Goal: Information Seeking & Learning: Learn about a topic

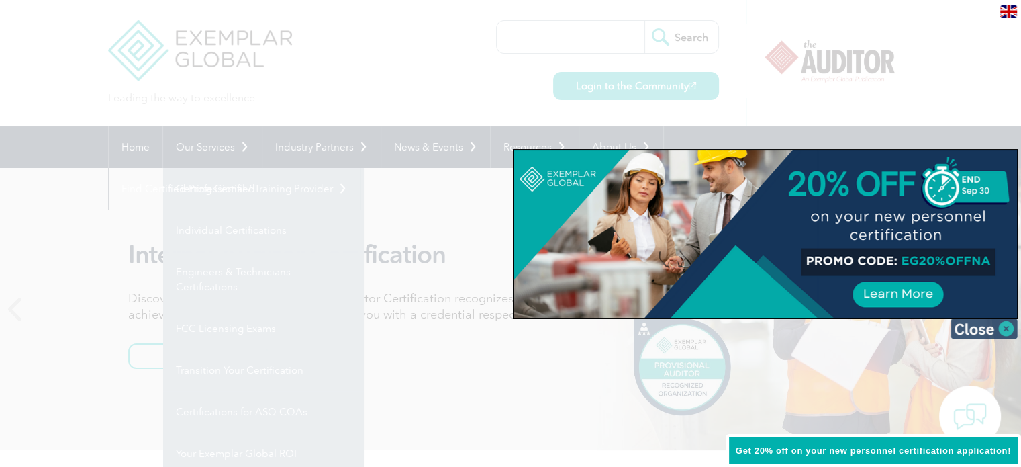
click at [1002, 324] on img at bounding box center [984, 328] width 67 height 20
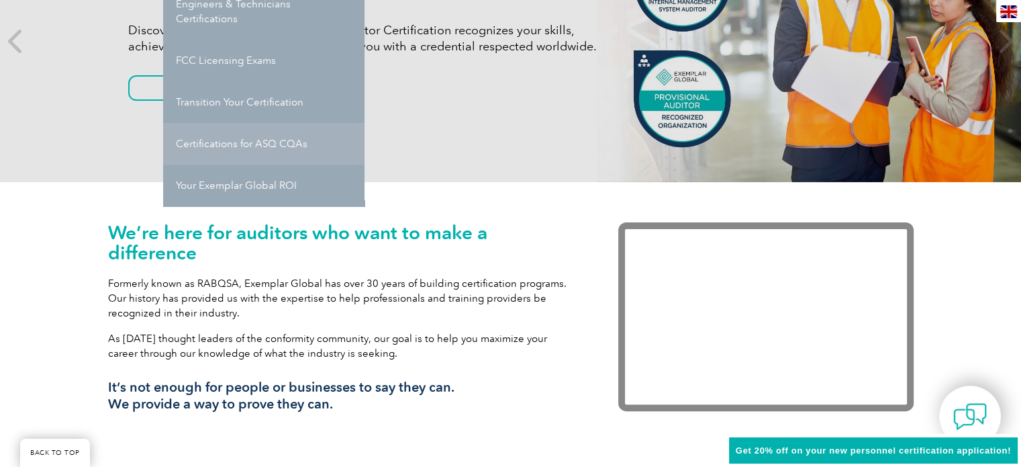
scroll to position [269, 0]
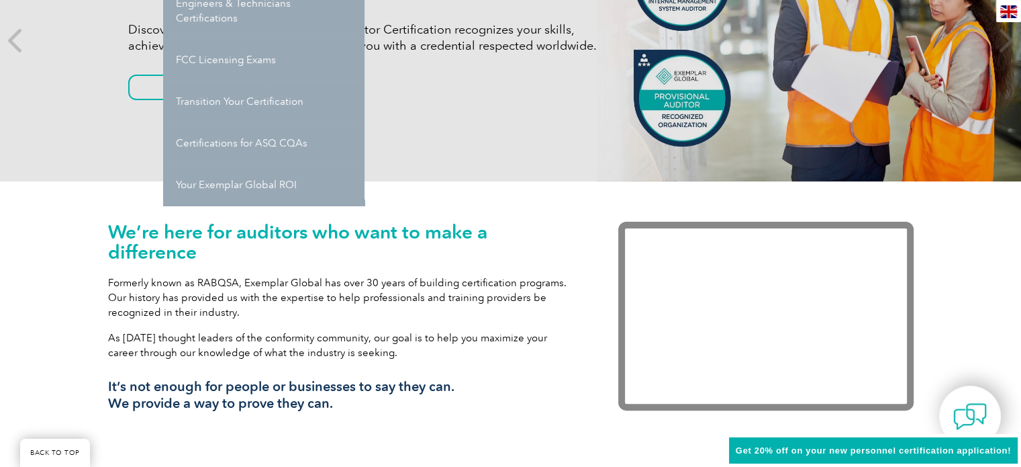
click at [262, 251] on h1 "We’re here for auditors who want to make a difference" at bounding box center [343, 242] width 470 height 40
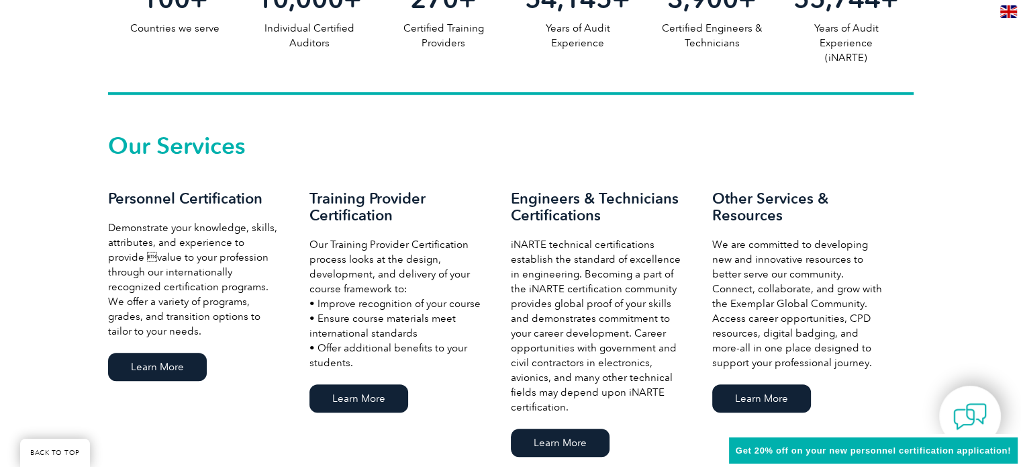
scroll to position [873, 0]
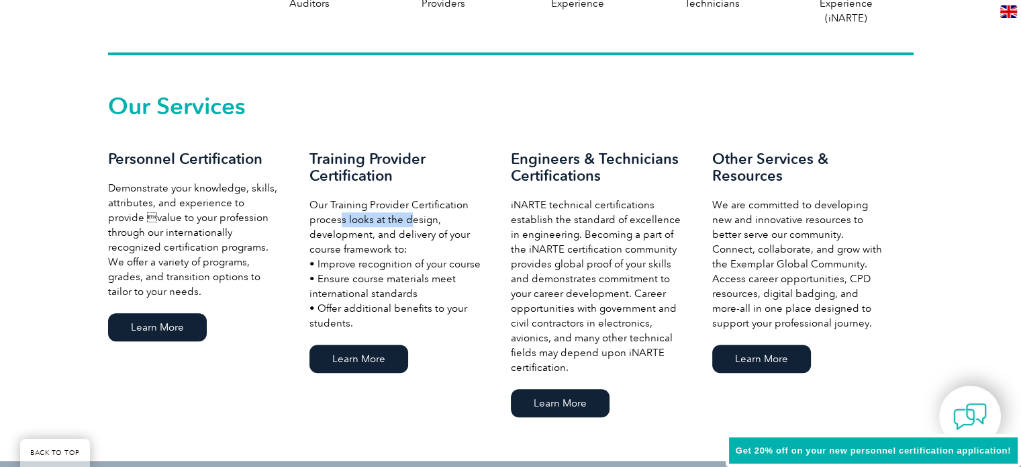
drag, startPoint x: 350, startPoint y: 220, endPoint x: 409, endPoint y: 222, distance: 58.5
click at [409, 222] on p "Our Training Provider Certification process looks at the design, development, a…" at bounding box center [396, 263] width 175 height 133
drag, startPoint x: 317, startPoint y: 235, endPoint x: 325, endPoint y: 235, distance: 8.1
click at [318, 235] on p "Our Training Provider Certification process looks at the design, development, a…" at bounding box center [396, 263] width 175 height 133
drag, startPoint x: 412, startPoint y: 236, endPoint x: 428, endPoint y: 236, distance: 15.4
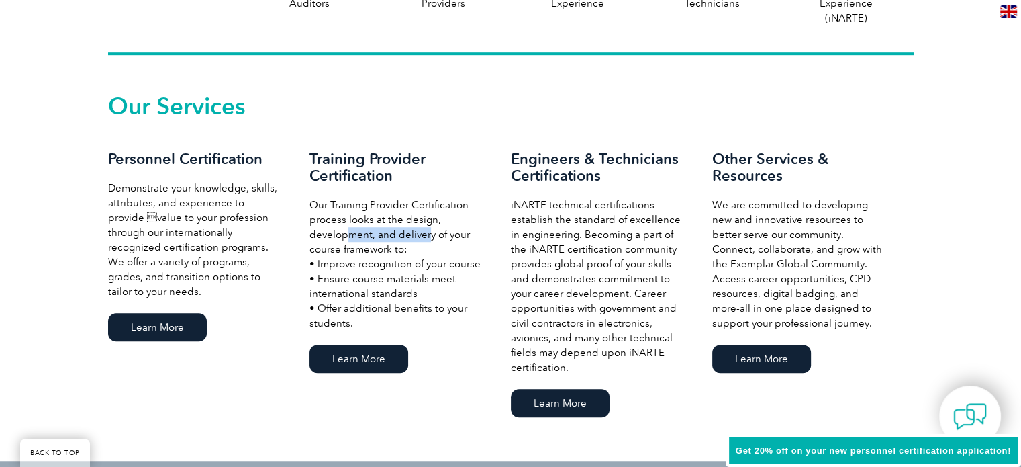
click at [428, 236] on p "Our Training Provider Certification process looks at the design, development, a…" at bounding box center [396, 263] width 175 height 133
click at [317, 246] on p "Our Training Provider Certification process looks at the design, development, a…" at bounding box center [396, 263] width 175 height 133
drag, startPoint x: 387, startPoint y: 247, endPoint x: 395, endPoint y: 247, distance: 7.4
click at [395, 247] on p "Our Training Provider Certification process looks at the design, development, a…" at bounding box center [396, 263] width 175 height 133
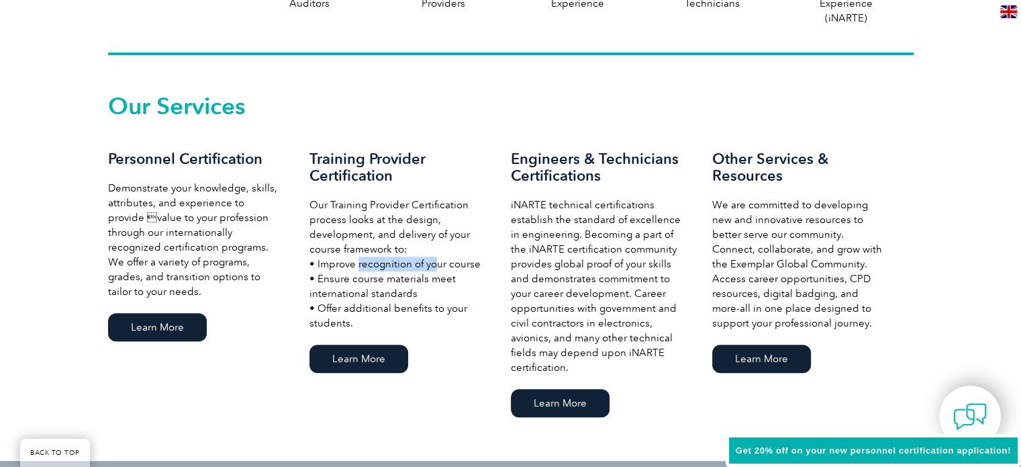
drag, startPoint x: 355, startPoint y: 261, endPoint x: 428, endPoint y: 262, distance: 73.2
click at [428, 262] on p "Our Training Provider Certification process looks at the design, development, a…" at bounding box center [396, 263] width 175 height 133
click at [451, 261] on p "Our Training Provider Certification process looks at the design, development, a…" at bounding box center [396, 263] width 175 height 133
click at [440, 263] on p "Our Training Provider Certification process looks at the design, development, a…" at bounding box center [396, 263] width 175 height 133
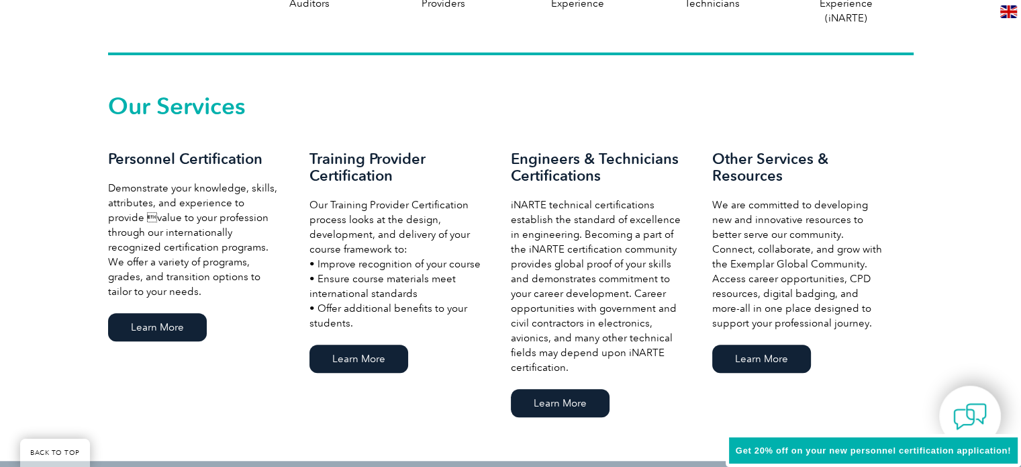
click at [365, 264] on p "Our Training Provider Certification process looks at the design, development, a…" at bounding box center [396, 263] width 175 height 133
drag, startPoint x: 337, startPoint y: 281, endPoint x: 415, endPoint y: 279, distance: 77.9
click at [415, 279] on p "Our Training Provider Certification process looks at the design, development, a…" at bounding box center [396, 263] width 175 height 133
click at [398, 277] on p "Our Training Provider Certification process looks at the design, development, a…" at bounding box center [396, 263] width 175 height 133
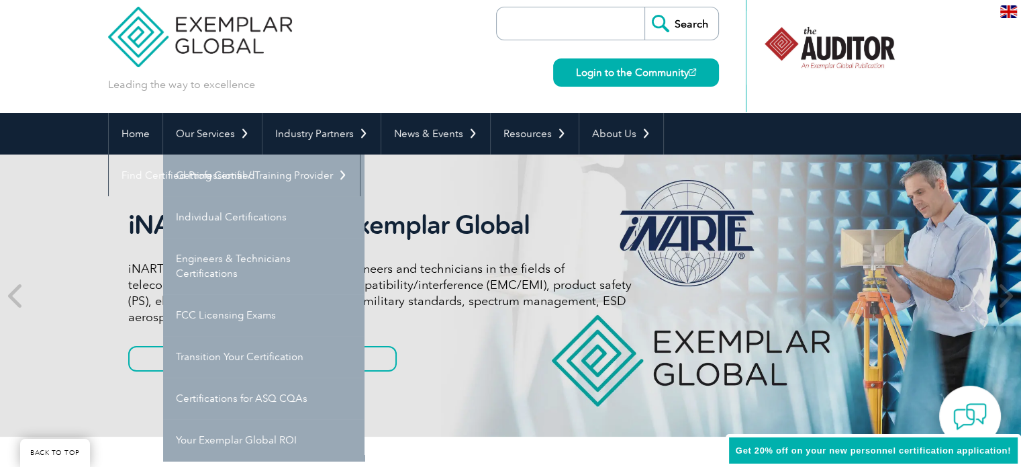
scroll to position [0, 0]
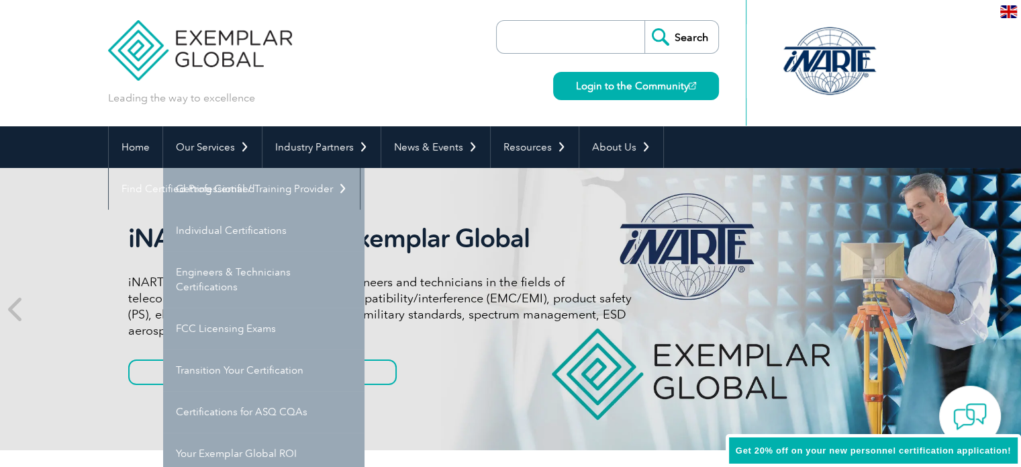
click at [614, 33] on input "search" at bounding box center [574, 37] width 141 height 32
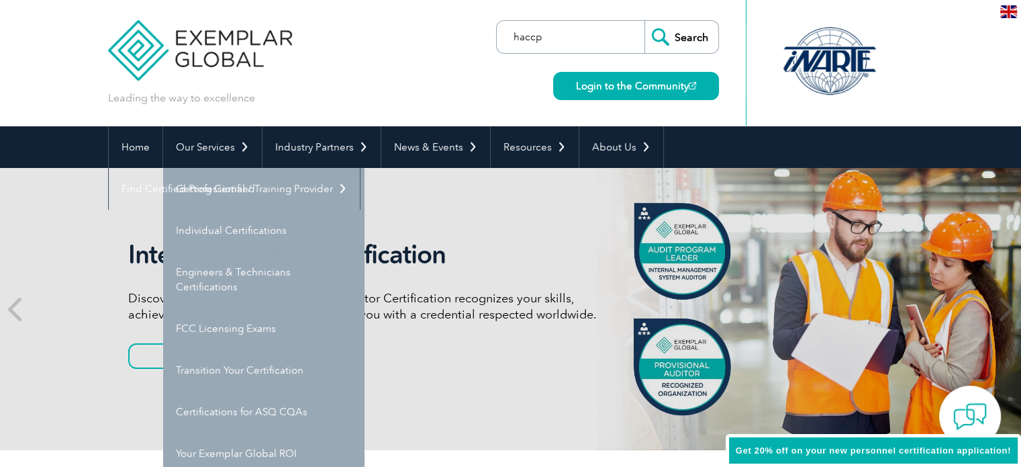
type input "haccp"
click at [644, 21] on input "Search" at bounding box center [681, 37] width 74 height 32
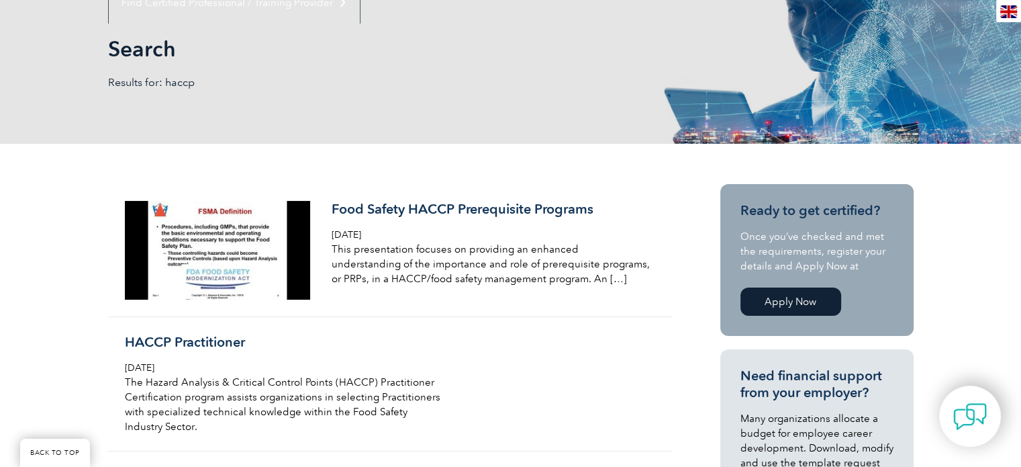
scroll to position [201, 0]
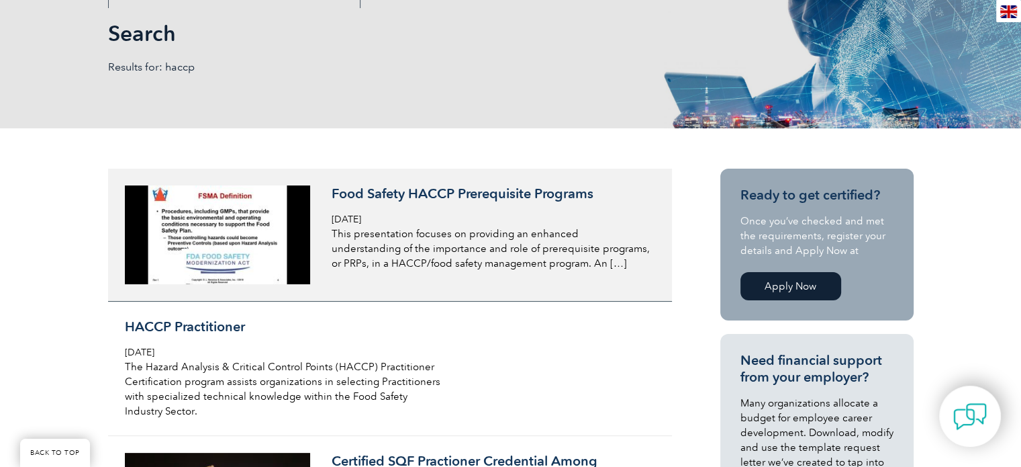
click at [495, 192] on h3 "Food Safety HACCP Prerequisite Programs" at bounding box center [491, 193] width 318 height 17
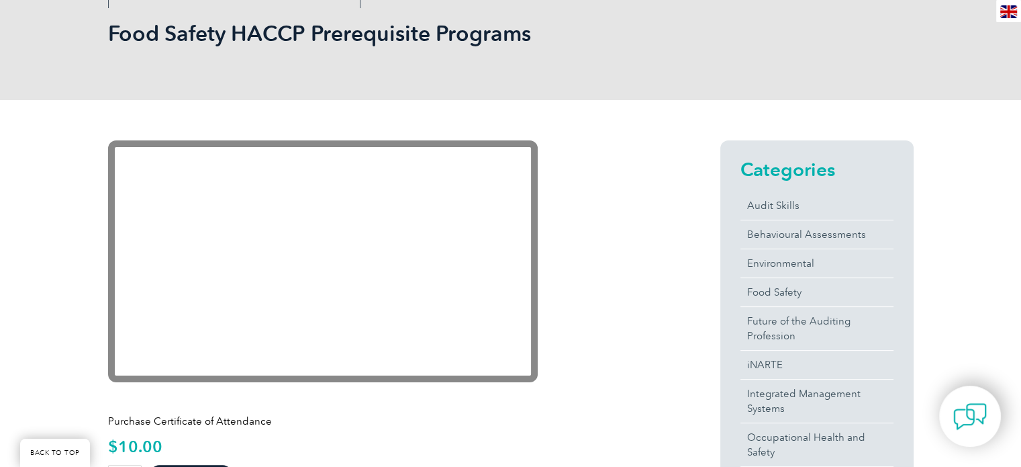
scroll to position [201, 0]
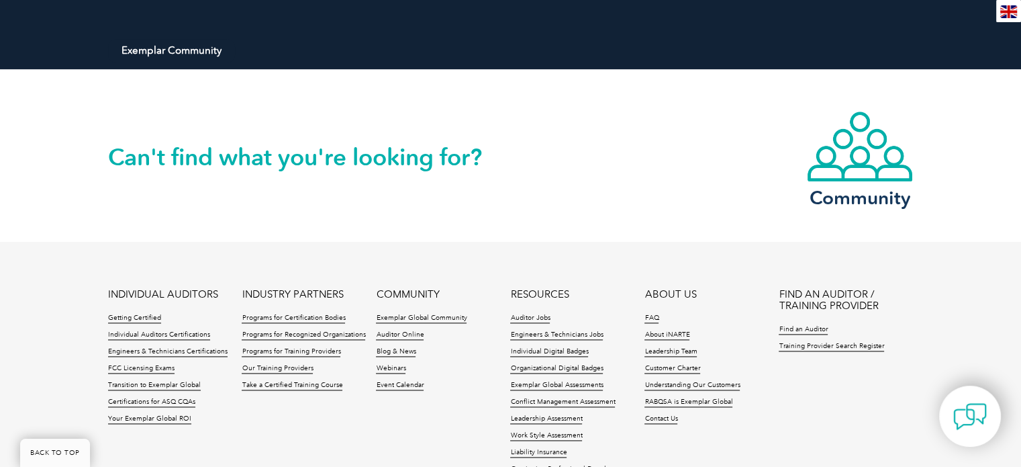
scroll to position [1801, 0]
